Goal: Task Accomplishment & Management: Complete application form

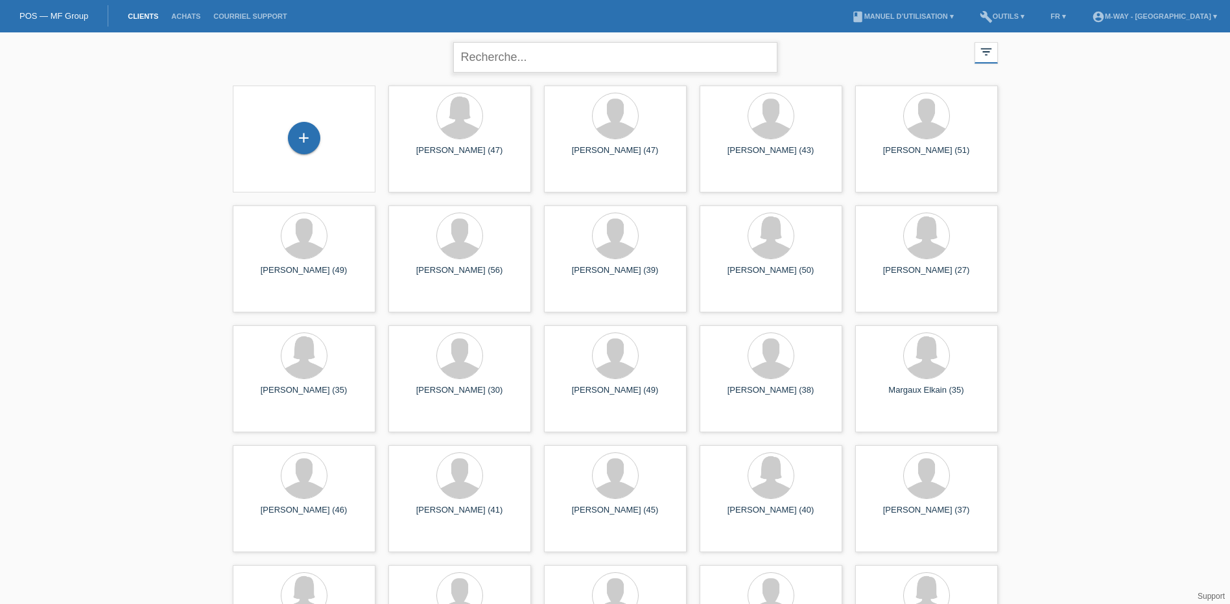
click at [497, 64] on input "text" at bounding box center [615, 57] width 324 height 30
type input "sabrine"
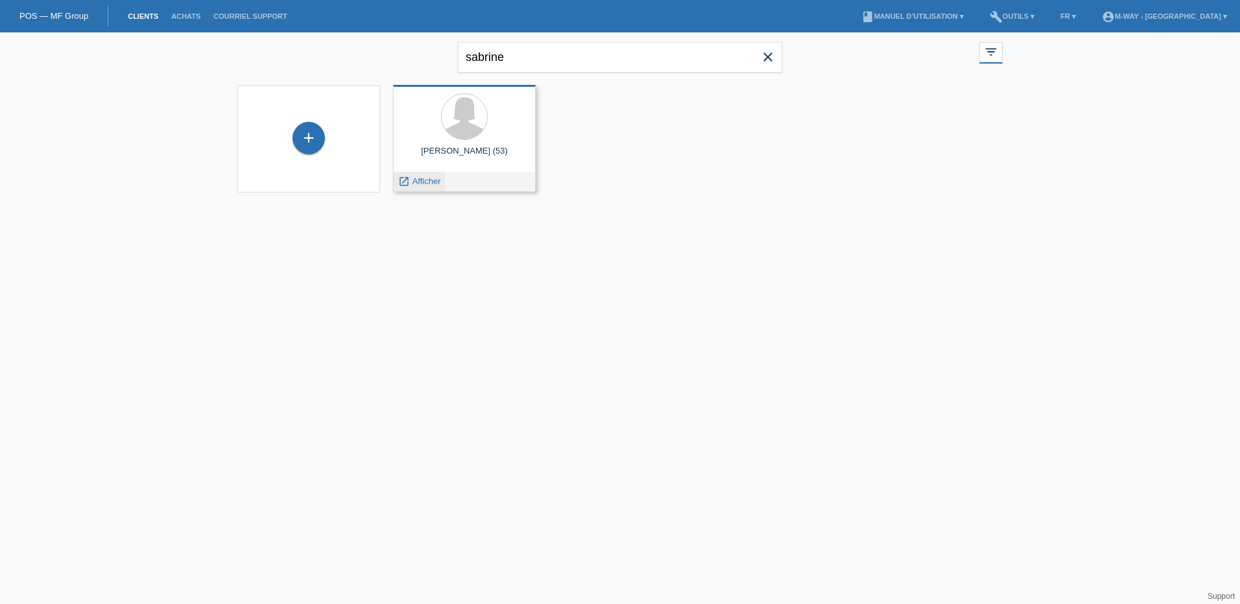
click at [435, 174] on div "launch Afficher" at bounding box center [419, 181] width 51 height 19
click at [432, 178] on span "Afficher" at bounding box center [426, 181] width 29 height 10
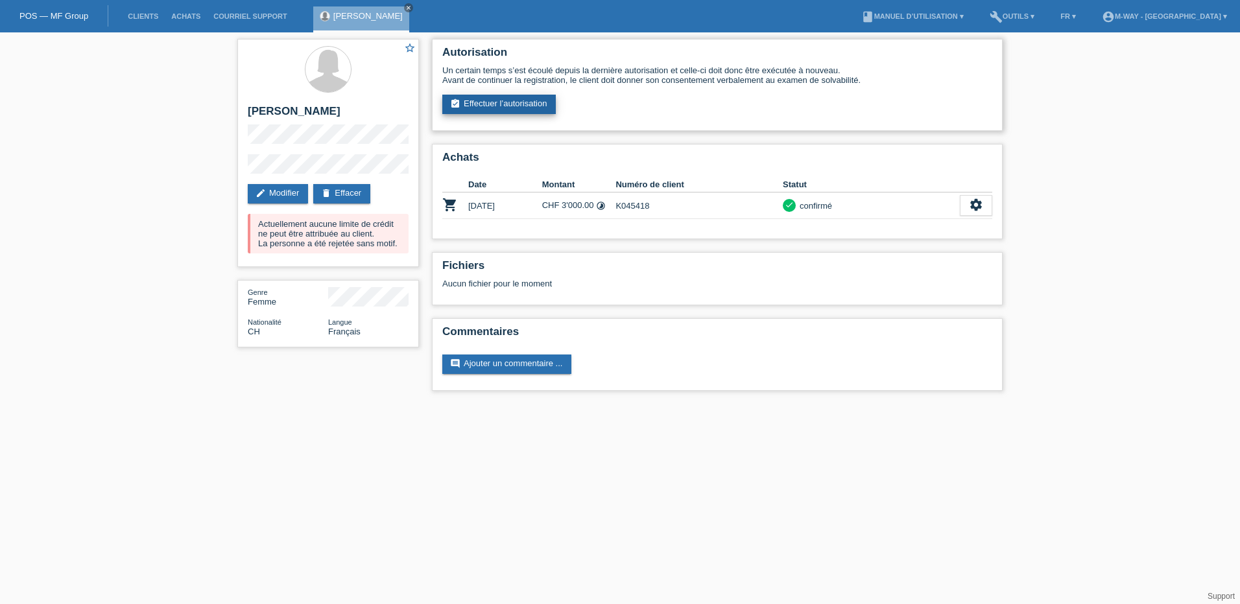
click at [519, 104] on link "assignment_turned_in Effectuer l’autorisation" at bounding box center [498, 104] width 113 height 19
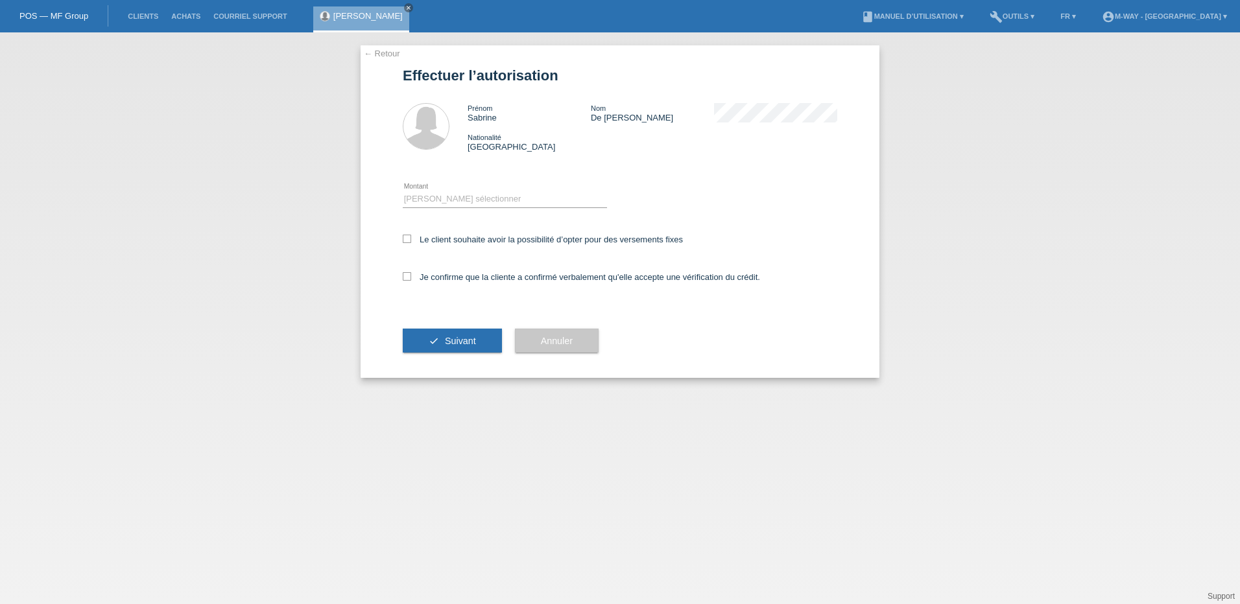
click at [459, 189] on div "Veuillez sélectionner CHF 1.00 - CHF 499.00 CHF 500.00 - CHF 1'999.00 CHF 2'000…" at bounding box center [505, 200] width 204 height 44
click at [463, 204] on select "Veuillez sélectionner CHF 1.00 - CHF 499.00 CHF 500.00 - CHF 1'999.00 CHF 2'000…" at bounding box center [505, 199] width 204 height 16
select select "3"
click at [403, 191] on select "Veuillez sélectionner CHF 1.00 - CHF 499.00 CHF 500.00 - CHF 1'999.00 CHF 2'000…" at bounding box center [505, 199] width 204 height 16
click at [446, 235] on label "Le client souhaite avoir la possibilité d’opter pour des versements fixes" at bounding box center [543, 240] width 280 height 10
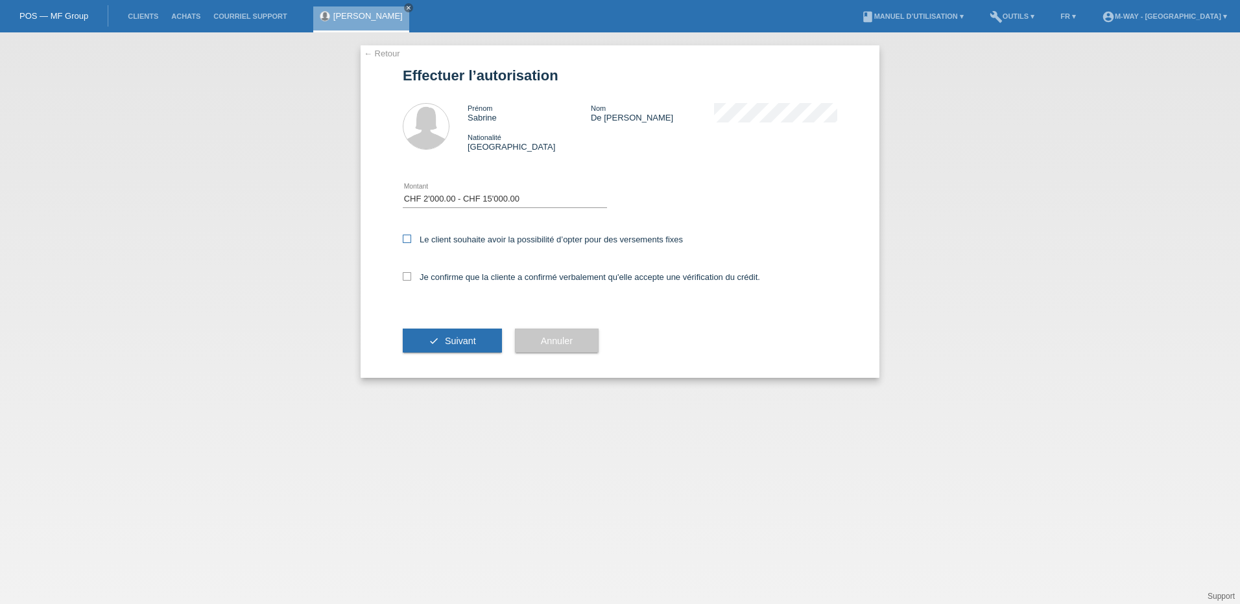
click at [411, 235] on input "Le client souhaite avoir la possibilité d’opter pour des versements fixes" at bounding box center [407, 239] width 8 height 8
checkbox input "true"
click at [453, 278] on label "Je confirme que la cliente a confirmé verbalement qu'elle accepte une vérificat…" at bounding box center [581, 277] width 357 height 10
click at [411, 278] on input "Je confirme que la cliente a confirmé verbalement qu'elle accepte une vérificat…" at bounding box center [407, 276] width 8 height 8
checkbox input "true"
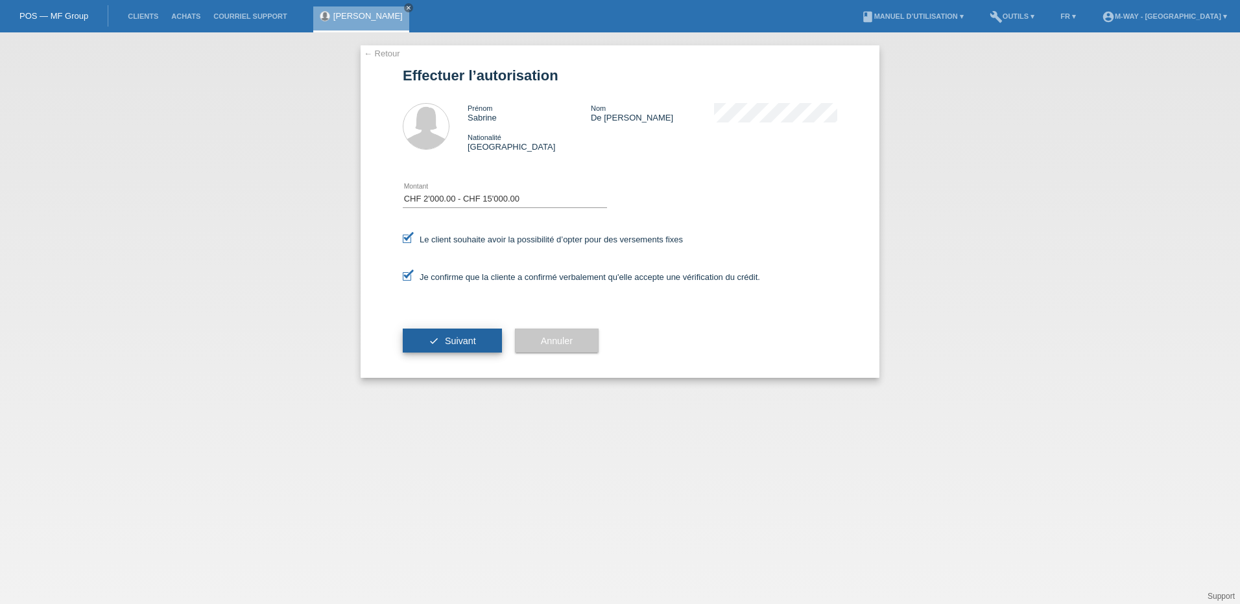
click at [455, 340] on span "Suivant" at bounding box center [460, 341] width 31 height 10
